Goal: Task Accomplishment & Management: Manage account settings

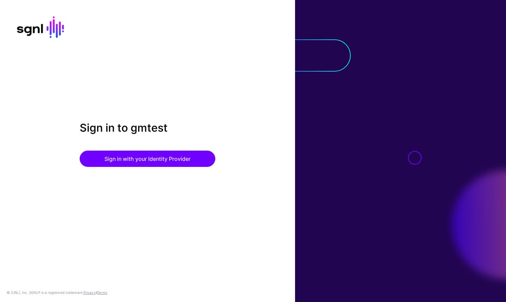
click at [151, 159] on button "Sign in with your Identity Provider" at bounding box center [148, 159] width 136 height 16
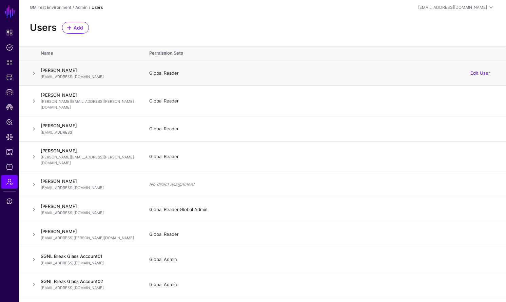
click at [34, 74] on span at bounding box center [34, 73] width 8 height 8
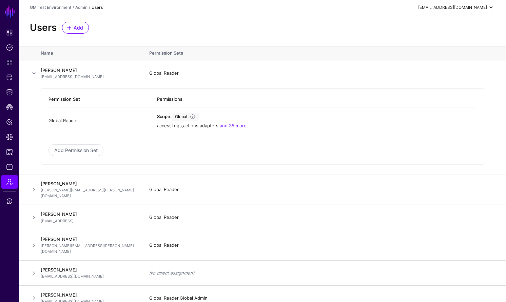
click at [491, 6] on span at bounding box center [491, 7] width 8 height 8
click at [385, 25] on div "Users Add" at bounding box center [262, 28] width 471 height 12
click at [461, 8] on div "[EMAIL_ADDRESS][DOMAIN_NAME]" at bounding box center [452, 7] width 69 height 6
click at [390, 36] on div "Users Add" at bounding box center [262, 30] width 487 height 31
click at [450, 7] on div "[EMAIL_ADDRESS][DOMAIN_NAME]" at bounding box center [452, 7] width 69 height 6
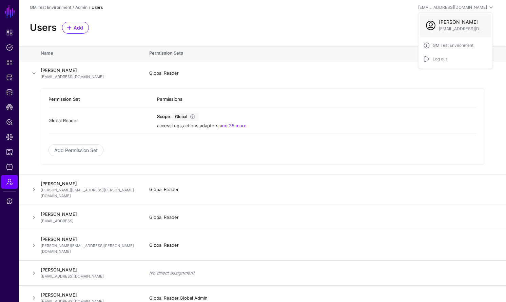
click at [386, 17] on div "Users Add" at bounding box center [262, 30] width 487 height 31
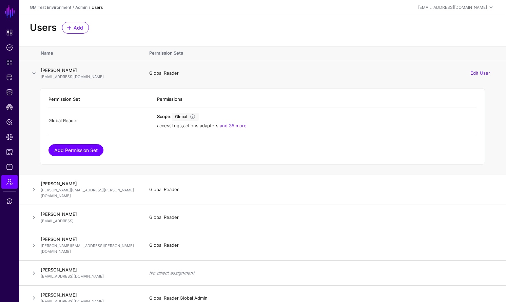
click at [92, 150] on link "Add Permission Set" at bounding box center [76, 150] width 55 height 12
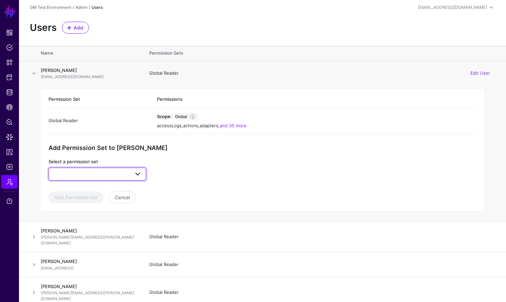
click at [136, 171] on span at bounding box center [138, 174] width 8 height 8
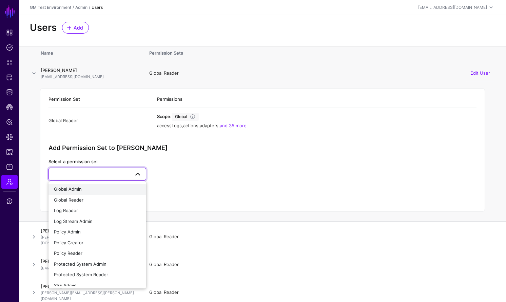
click at [118, 186] on div "Global Admin" at bounding box center [97, 189] width 87 height 7
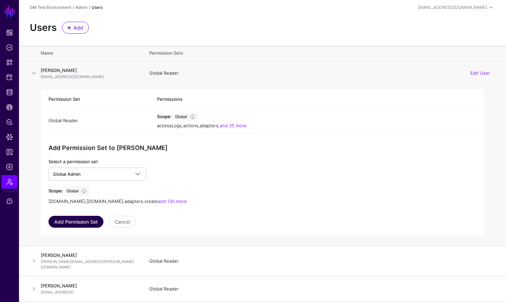
click at [96, 219] on button "Add Permission Set" at bounding box center [76, 222] width 55 height 12
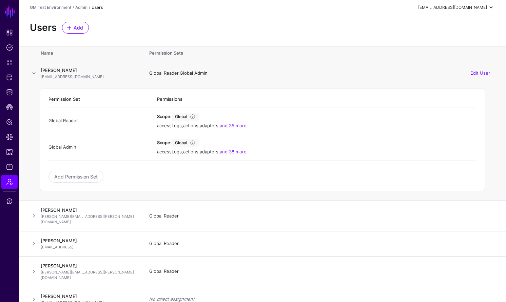
click at [456, 9] on div "pz7v2q@gmdev.onmicrosoft.com" at bounding box center [452, 7] width 69 height 6
click at [443, 56] on div "Log out" at bounding box center [438, 59] width 17 height 6
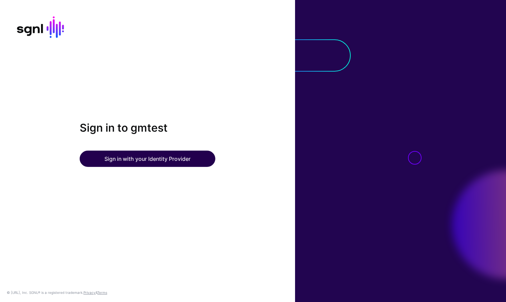
click at [195, 159] on button "Sign in with your Identity Provider" at bounding box center [148, 159] width 136 height 16
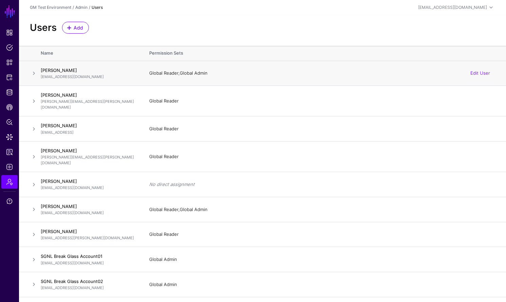
click at [33, 75] on span at bounding box center [34, 73] width 8 height 8
click at [31, 73] on span at bounding box center [34, 73] width 8 height 8
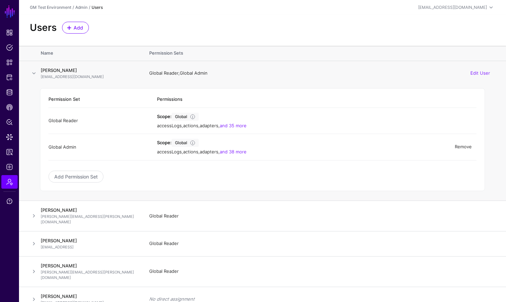
click at [460, 149] on link "Remove" at bounding box center [463, 146] width 17 height 5
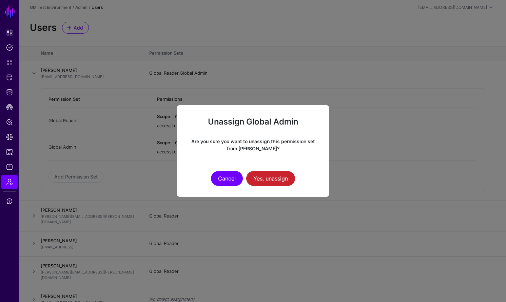
click at [222, 181] on button "Cancel" at bounding box center [227, 178] width 32 height 15
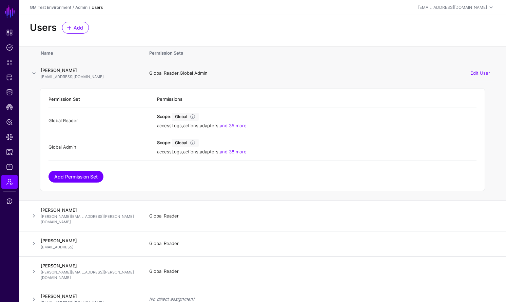
click at [86, 178] on link "Add Permission Set" at bounding box center [76, 177] width 55 height 12
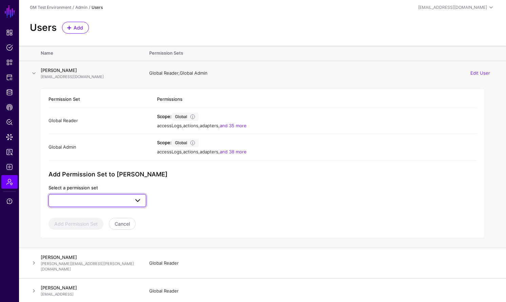
click at [98, 194] on link at bounding box center [98, 200] width 98 height 13
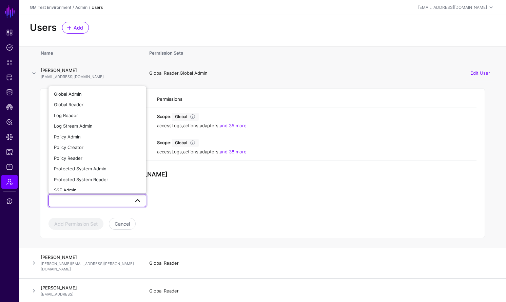
click at [170, 204] on div "Select a permission set Global Admin Global Reader Log Reader Log Stream Admin …" at bounding box center [150, 196] width 212 height 22
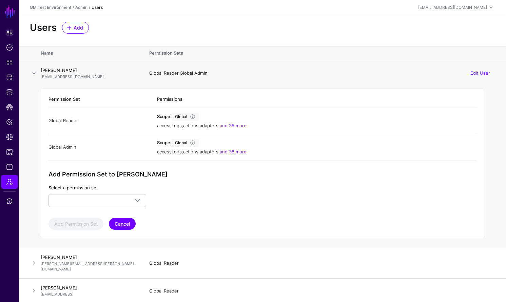
click at [130, 220] on button "Cancel" at bounding box center [122, 224] width 27 height 12
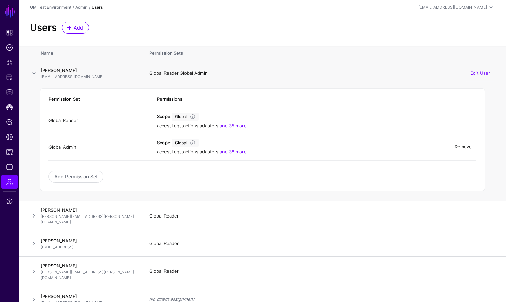
click at [460, 146] on link "Remove" at bounding box center [463, 146] width 17 height 5
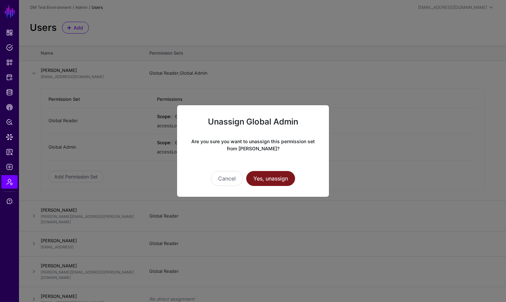
click at [268, 179] on button "Yes, unassign" at bounding box center [270, 178] width 49 height 15
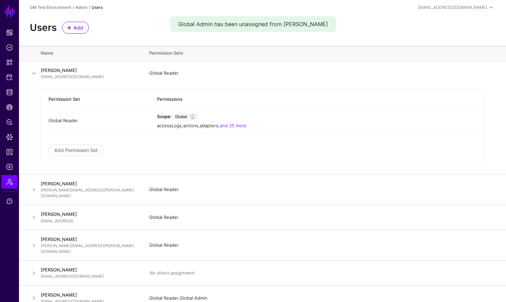
click at [354, 37] on div "Users Add" at bounding box center [262, 30] width 487 height 31
click at [466, 120] on link "Remove" at bounding box center [463, 120] width 17 height 5
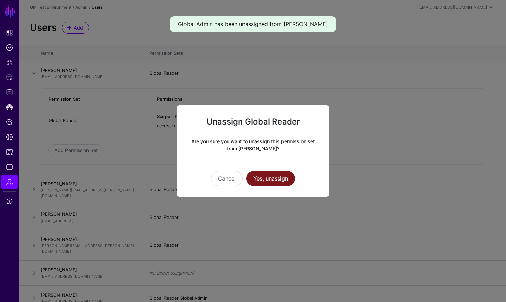
click at [285, 177] on button "Yes, unassign" at bounding box center [270, 178] width 49 height 15
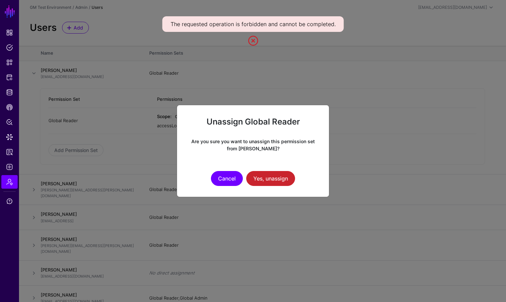
click at [225, 181] on button "Cancel" at bounding box center [227, 178] width 32 height 15
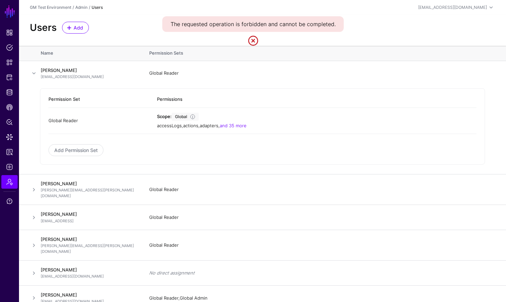
click at [394, 25] on div "Users Add" at bounding box center [262, 28] width 471 height 12
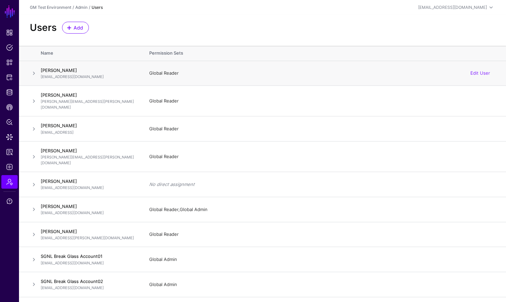
click at [34, 75] on span at bounding box center [34, 73] width 8 height 8
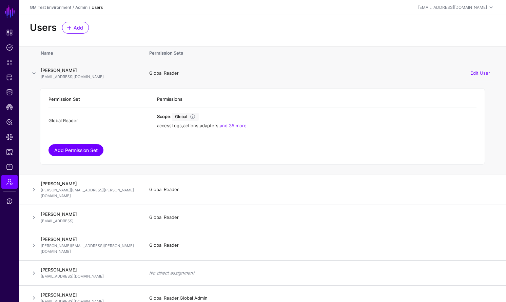
click at [67, 148] on link "Add Permission Set" at bounding box center [76, 150] width 55 height 12
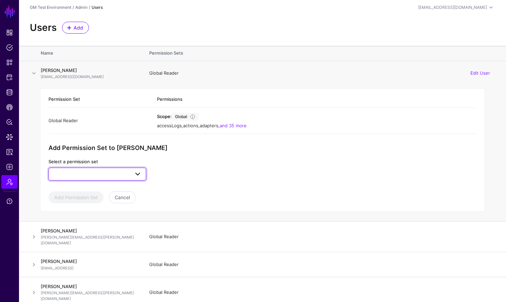
click at [94, 173] on span at bounding box center [97, 174] width 89 height 8
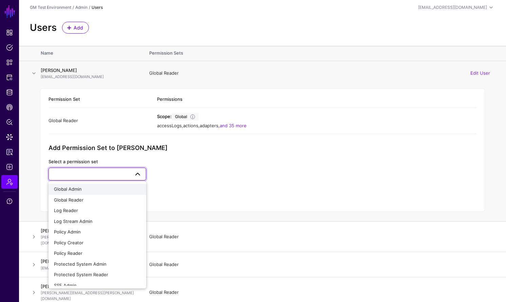
click at [89, 188] on div "Global Admin" at bounding box center [97, 189] width 87 height 7
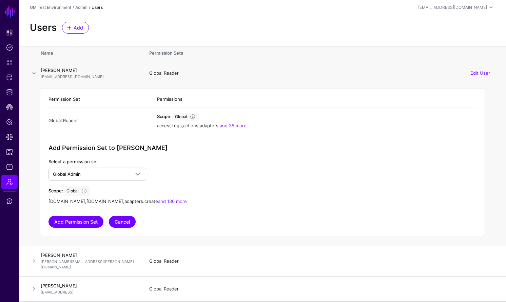
click at [118, 222] on button "Cancel" at bounding box center [122, 222] width 27 height 12
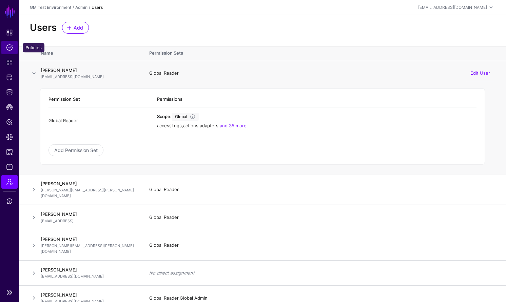
click at [9, 50] on span "Policies" at bounding box center [9, 47] width 7 height 7
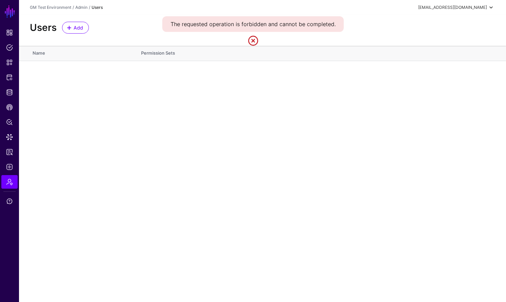
click at [482, 9] on div "pz7v2q@gmdev.onmicrosoft.com" at bounding box center [452, 7] width 69 height 6
click at [447, 61] on div "Log out" at bounding box center [438, 59] width 17 height 6
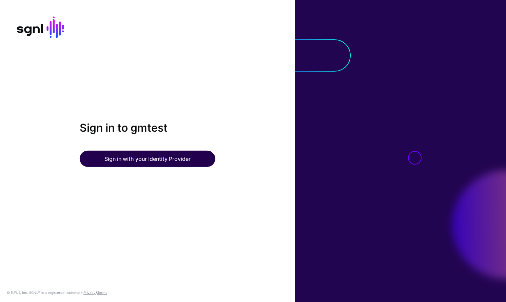
click at [142, 162] on button "Sign in with your Identity Provider" at bounding box center [148, 159] width 136 height 16
click at [174, 163] on button "Sign in with your Identity Provider" at bounding box center [148, 159] width 136 height 16
click at [156, 162] on button "Sign in with your Identity Provider" at bounding box center [148, 159] width 136 height 16
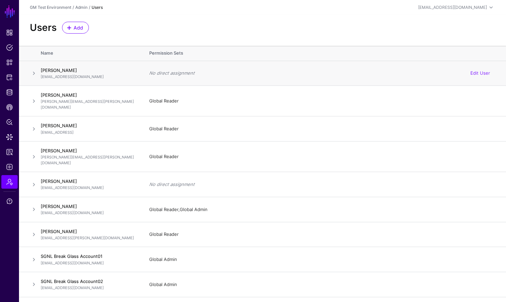
click at [35, 74] on span at bounding box center [34, 73] width 8 height 8
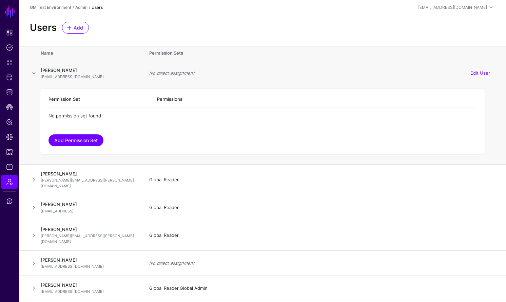
click at [90, 141] on link "Add Permission Set" at bounding box center [76, 140] width 55 height 12
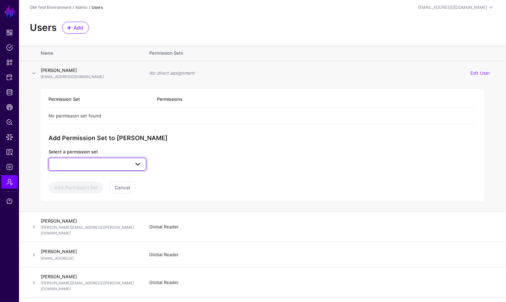
click at [94, 162] on span at bounding box center [97, 164] width 89 height 8
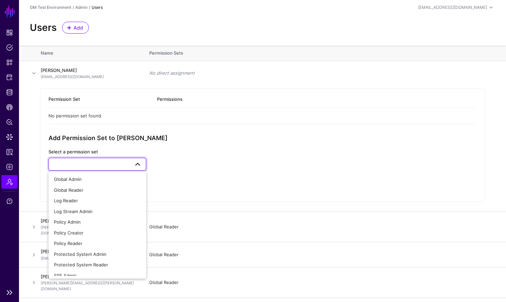
click at [14, 251] on ul "Dashboard Policies Snippets Protected Systems Identity Data Fabric CAEP Hub Pol…" at bounding box center [9, 155] width 19 height 259
